Goal: Information Seeking & Learning: Check status

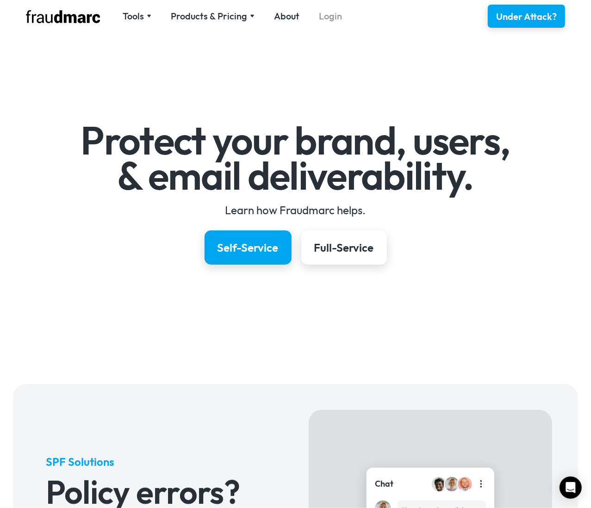
click at [327, 16] on link "Login" at bounding box center [330, 16] width 23 height 13
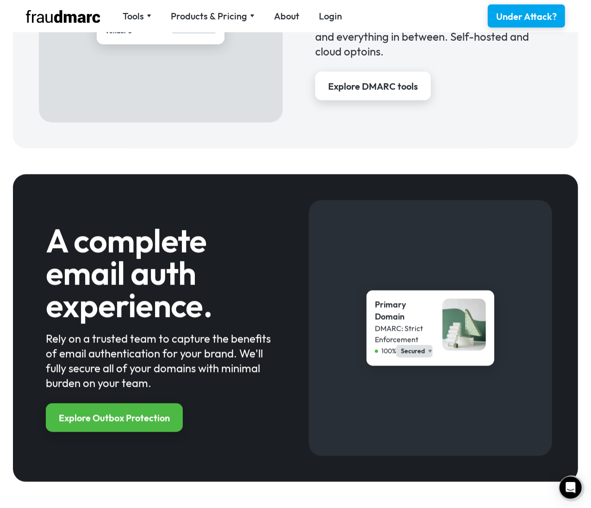
scroll to position [827, 0]
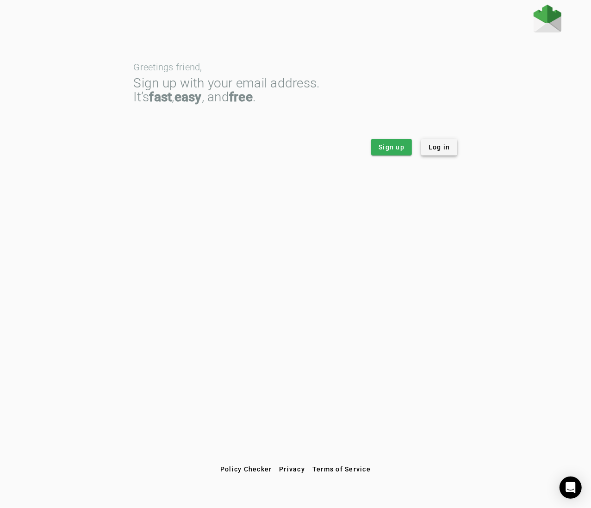
click at [439, 148] on span "Log in" at bounding box center [440, 147] width 22 height 9
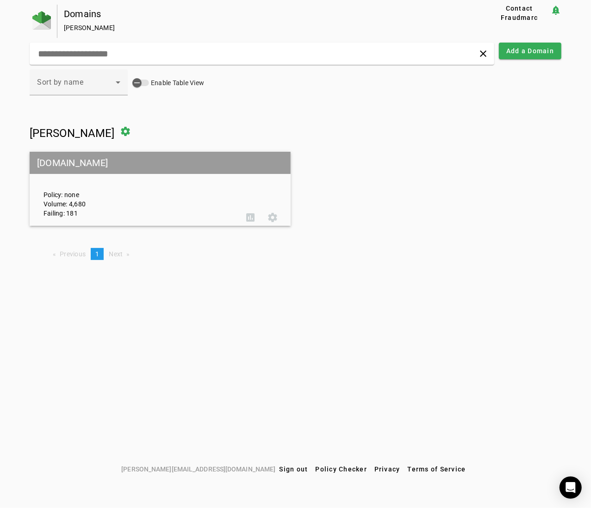
click at [56, 196] on div "Policy: none Volume: 4,680 Failing: 181" at bounding box center [138, 189] width 203 height 58
click at [272, 220] on span at bounding box center [273, 217] width 22 height 22
click at [58, 204] on div "Policy: none Volume: 4,680 Failing: 181" at bounding box center [138, 189] width 203 height 58
click at [134, 184] on div "Policy: none Volume: 4,680 Failing: 181" at bounding box center [138, 189] width 203 height 58
click at [253, 217] on span at bounding box center [250, 217] width 22 height 22
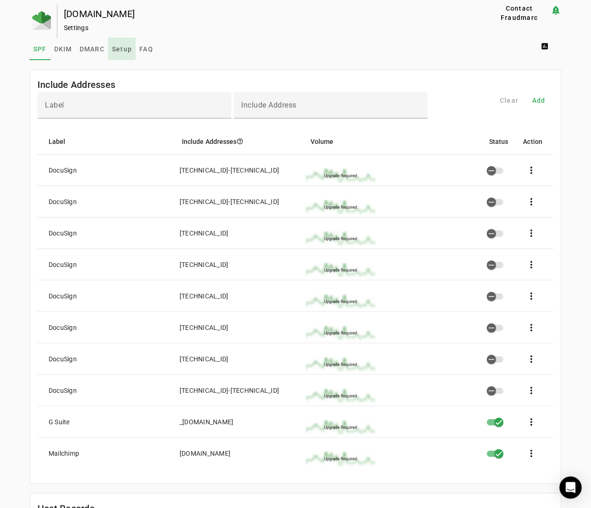
click at [126, 52] on span "Setup" at bounding box center [122, 49] width 20 height 6
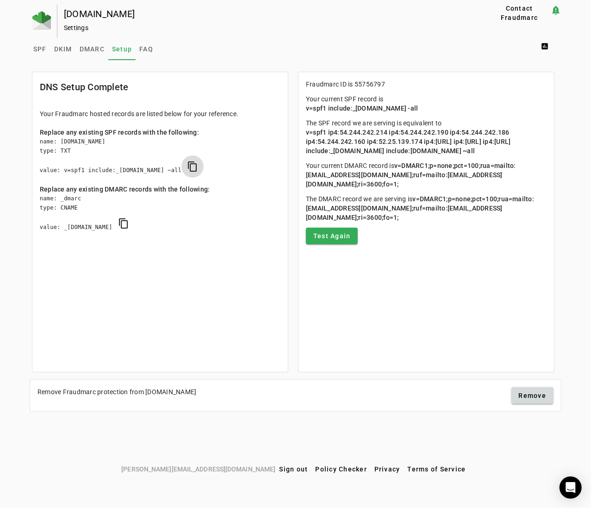
click at [204, 165] on span "copy SPF" at bounding box center [192, 167] width 22 height 22
click at [38, 49] on span "SPF" at bounding box center [39, 49] width 13 height 6
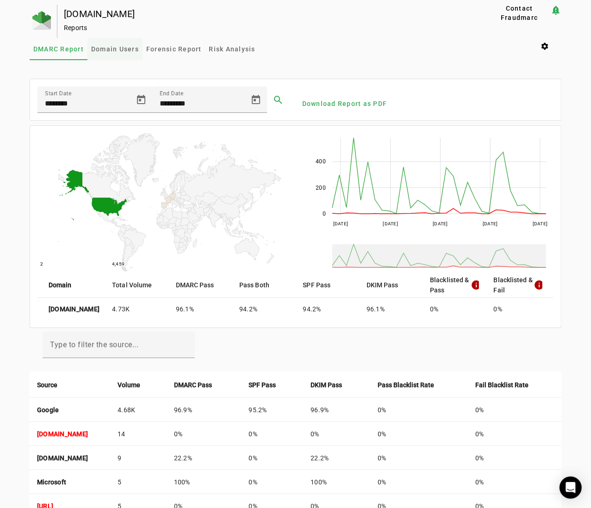
click at [106, 50] on span "Domain Users" at bounding box center [115, 49] width 48 height 6
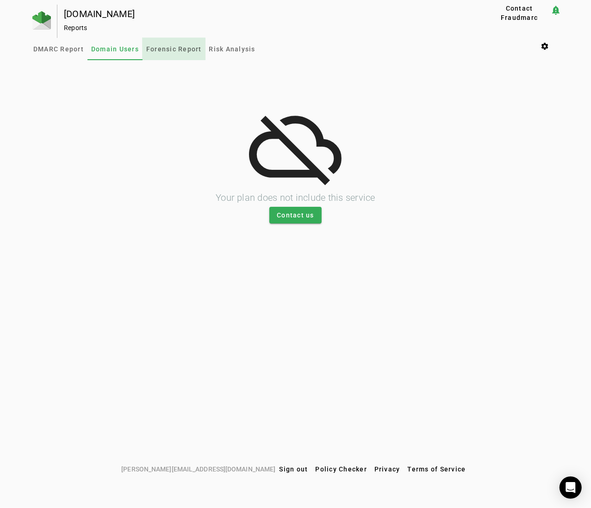
click at [187, 46] on span "Forensic Report" at bounding box center [174, 49] width 56 height 6
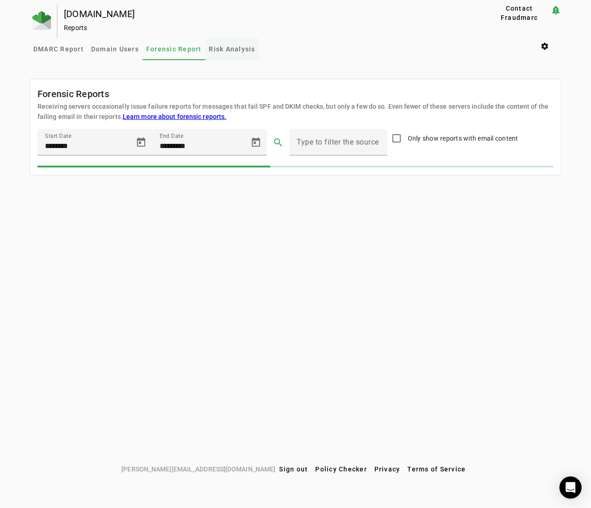
click at [244, 47] on span "Risk Analysis" at bounding box center [232, 49] width 46 height 6
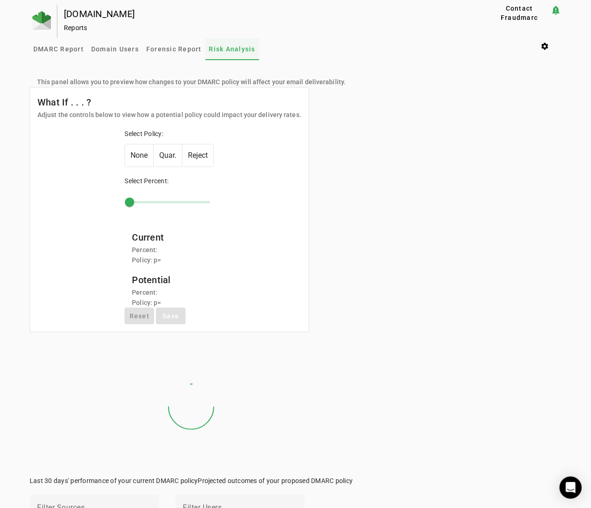
type input "***"
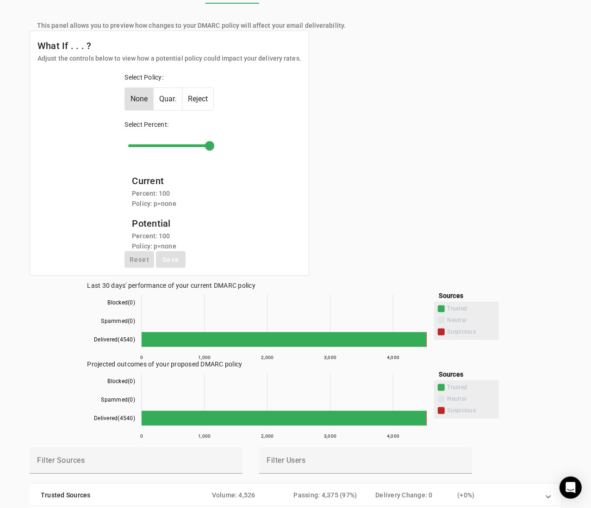
scroll to position [58, 0]
